Goal: Check status: Check status

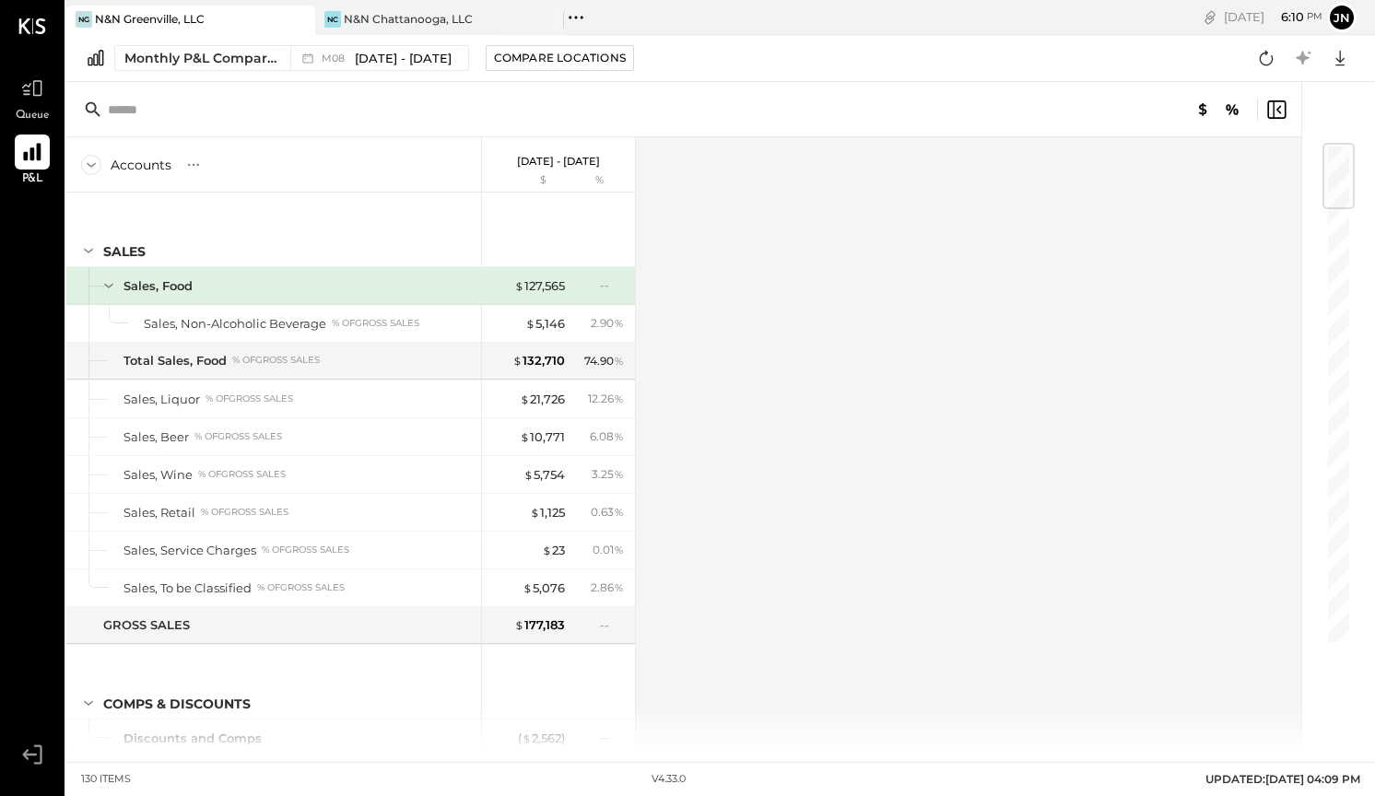
click at [41, 159] on icon at bounding box center [32, 153] width 18 height 18
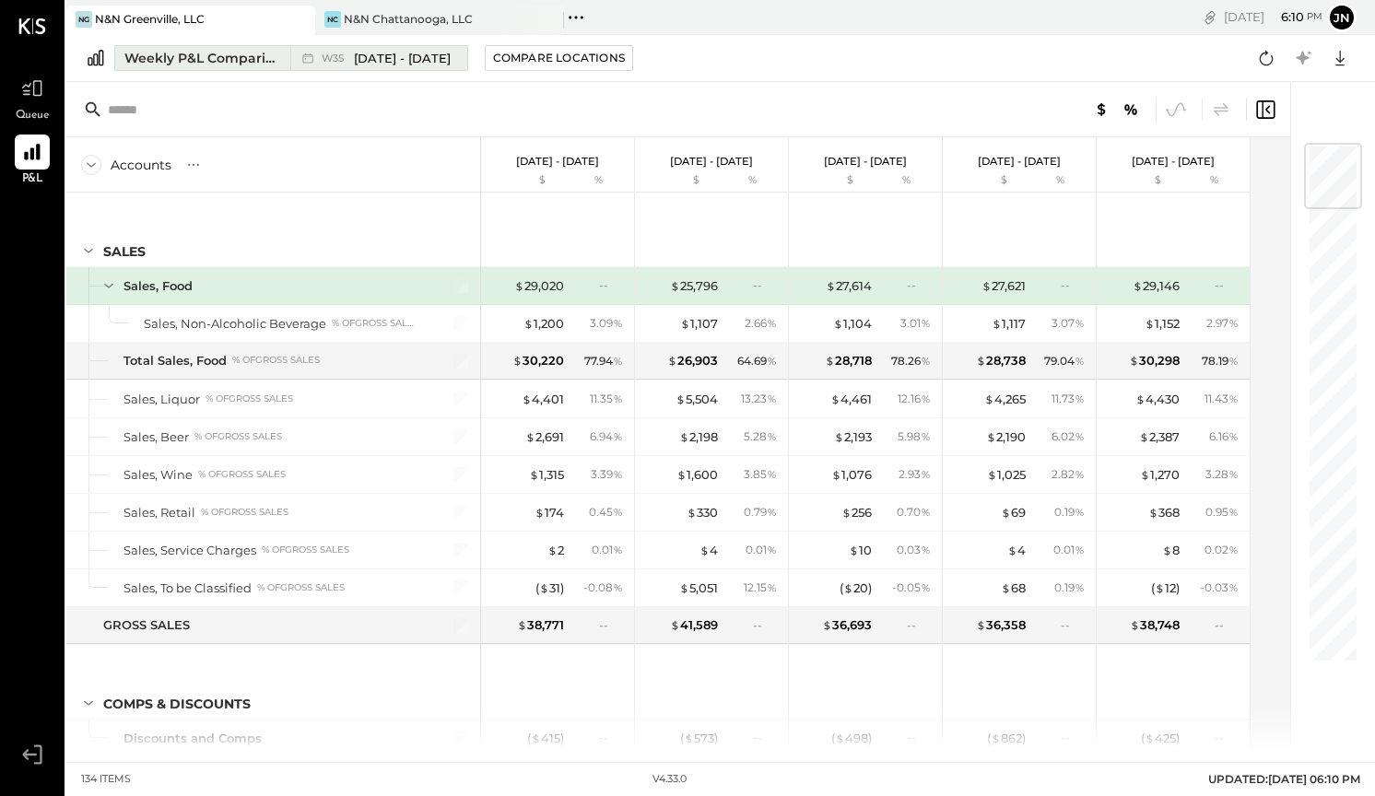
click at [185, 54] on div "Weekly P&L Comparison" at bounding box center [201, 58] width 155 height 18
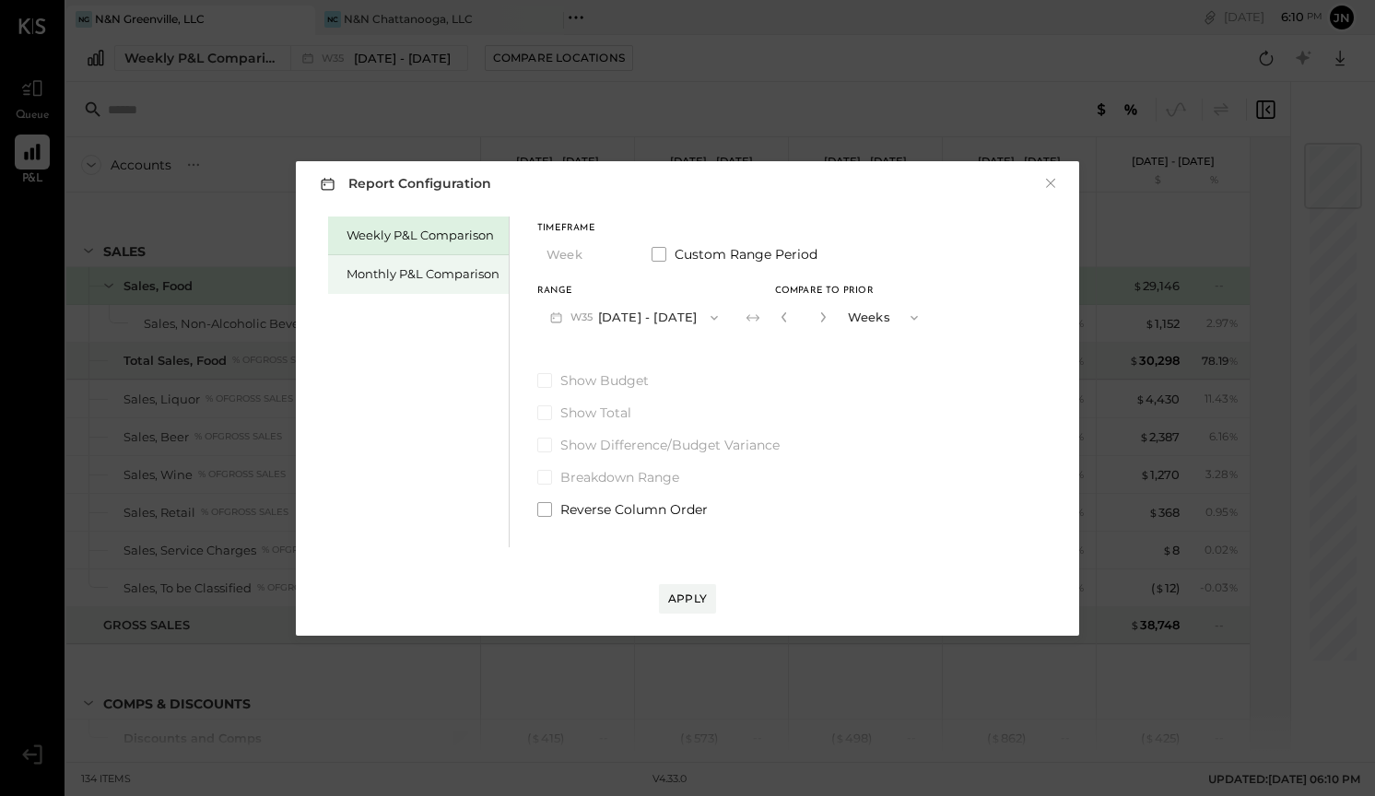
click at [424, 272] on div "Monthly P&L Comparison" at bounding box center [423, 274] width 153 height 18
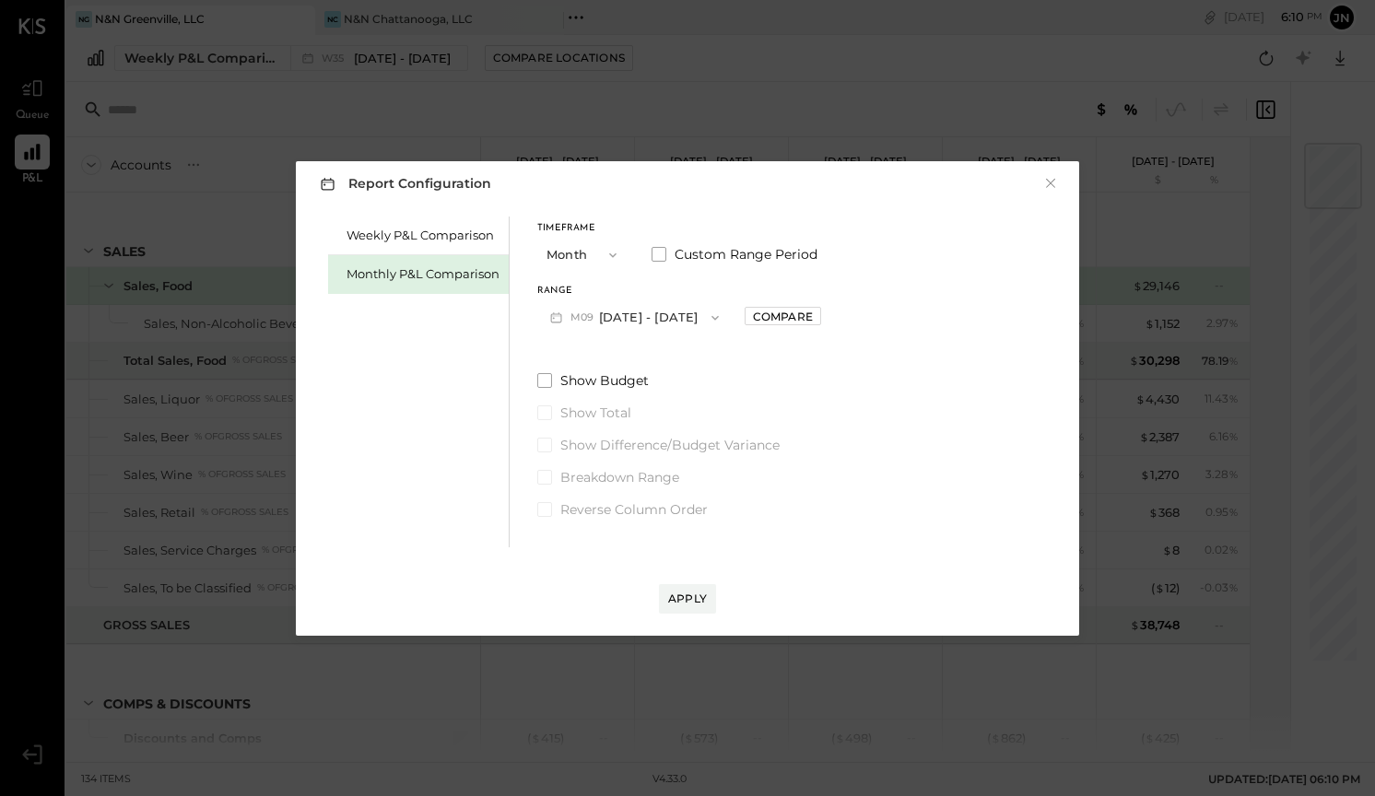
click at [642, 316] on button "M09 [DATE] - [DATE]" at bounding box center [634, 317] width 194 height 34
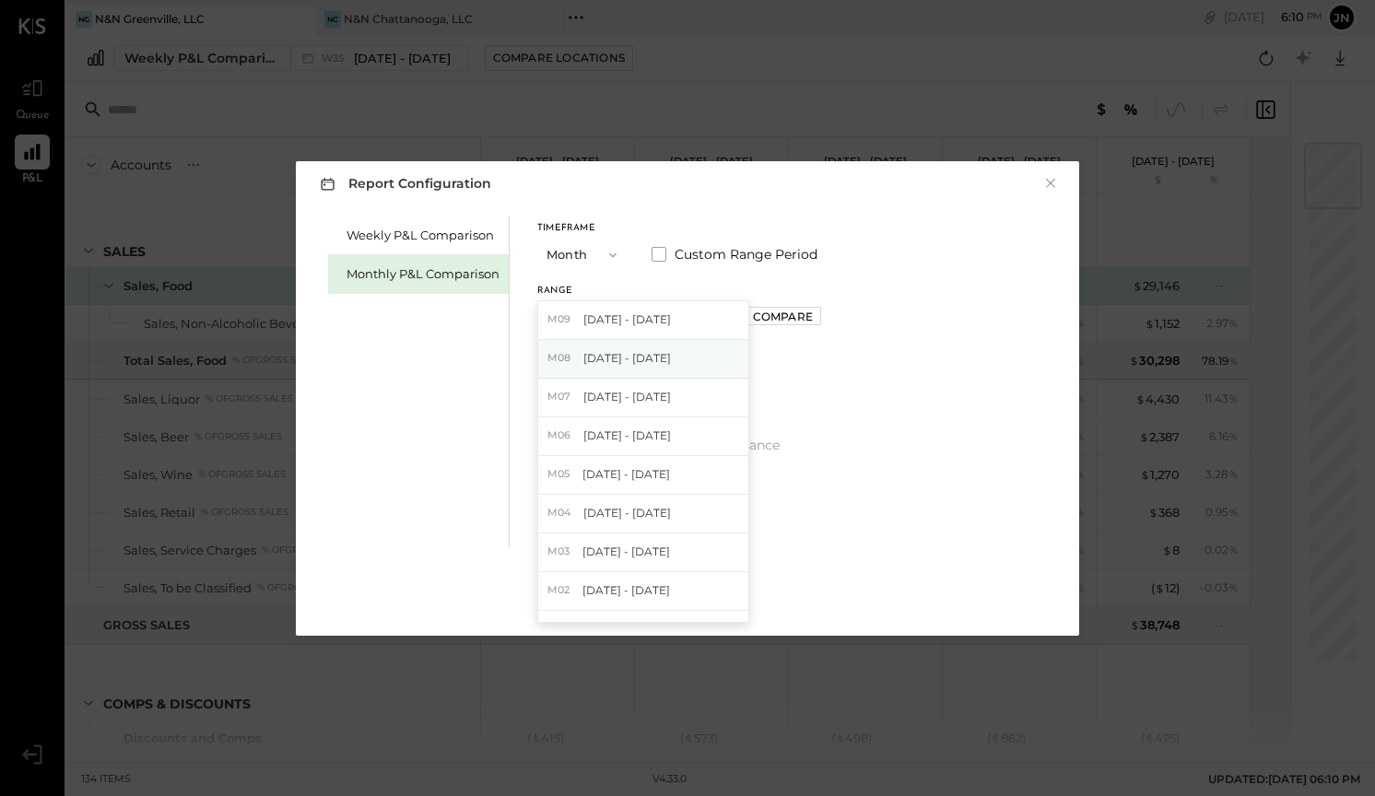
click at [656, 347] on div "M08 [DATE] - [DATE]" at bounding box center [643, 359] width 210 height 39
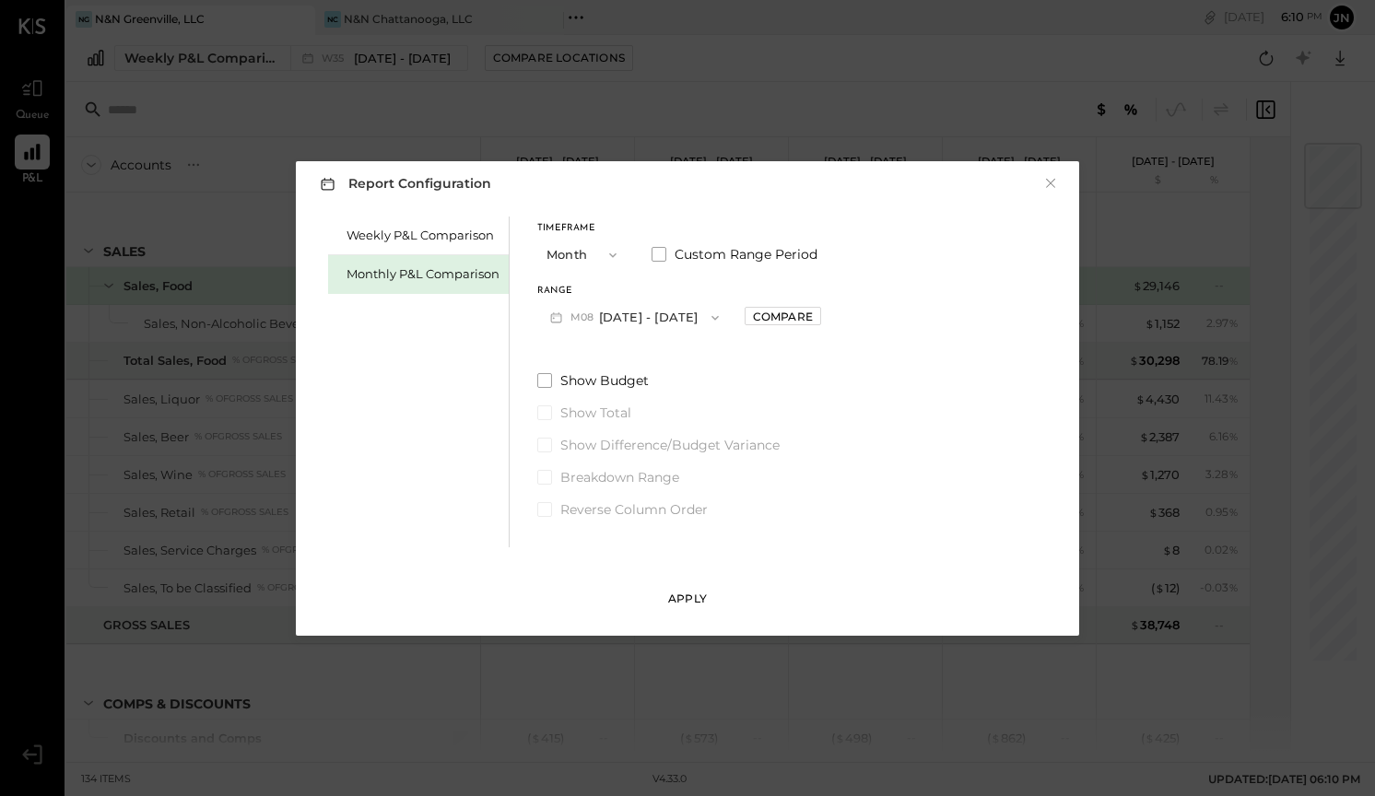
click at [697, 600] on div "Apply" at bounding box center [687, 599] width 39 height 16
